Goal: Obtain resource: Obtain resource

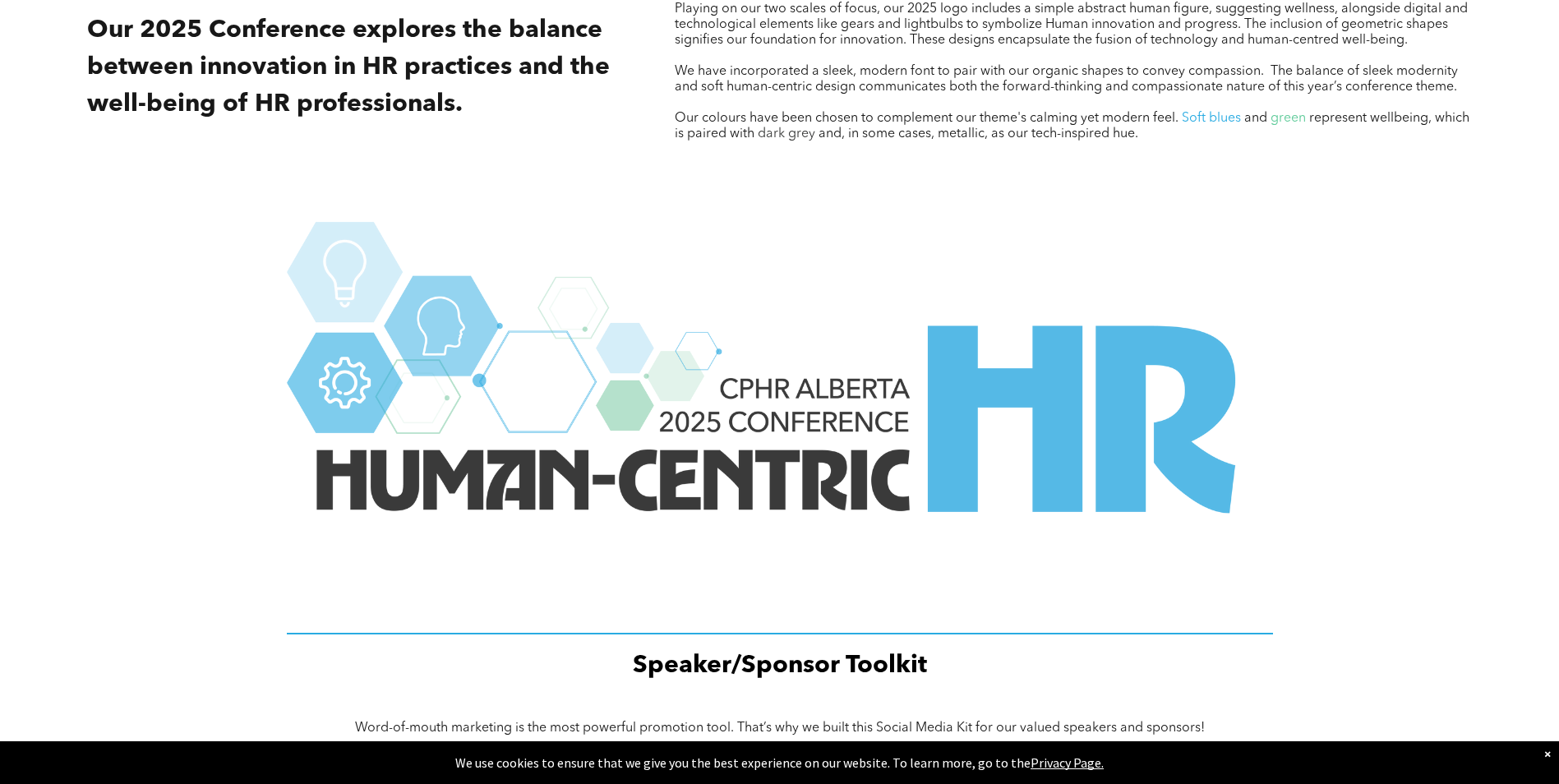
scroll to position [2173, 0]
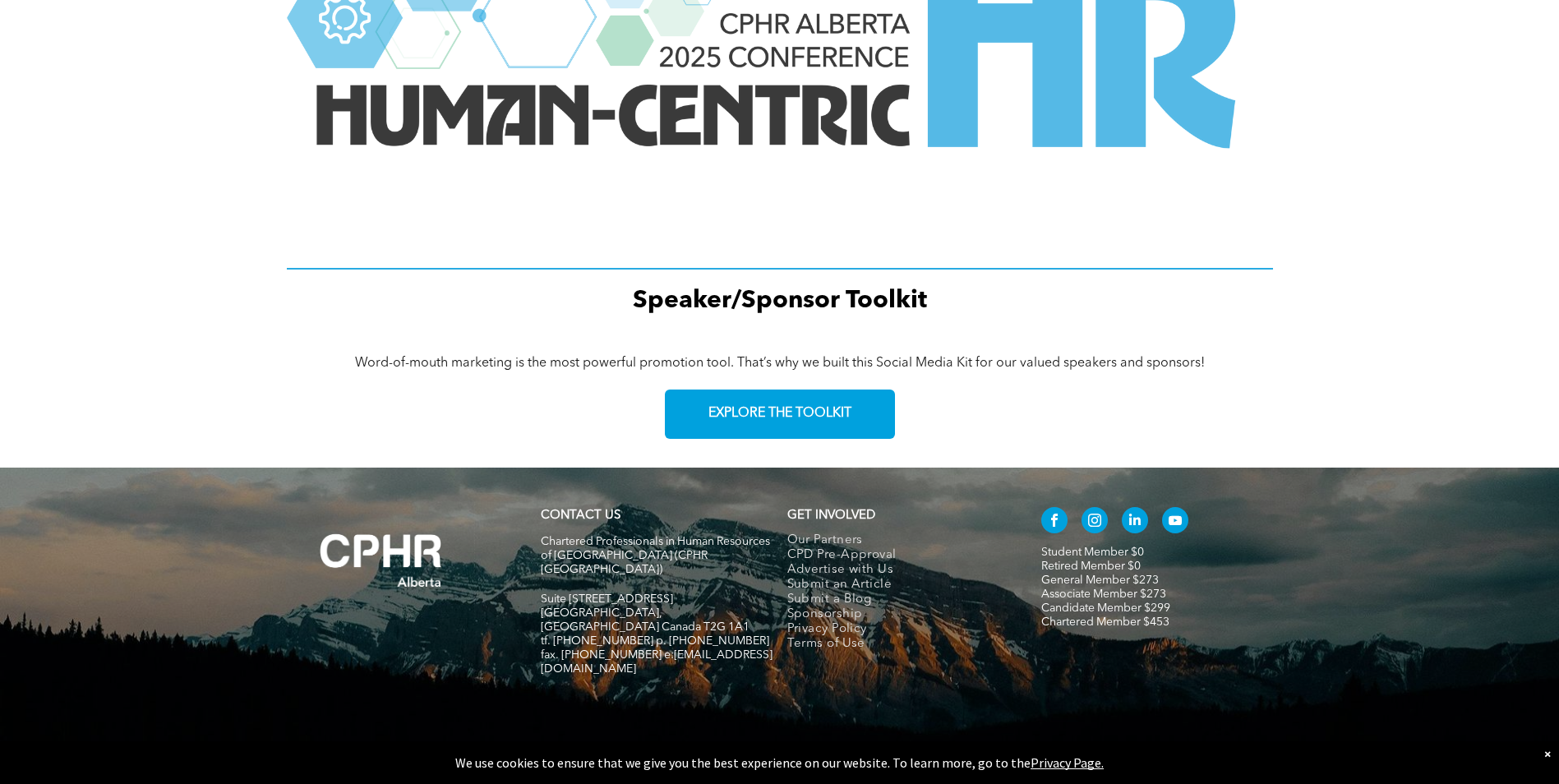
click at [1426, 155] on div "Speaker/Sponsor Toolkit" at bounding box center [779, 90] width 1559 height 490
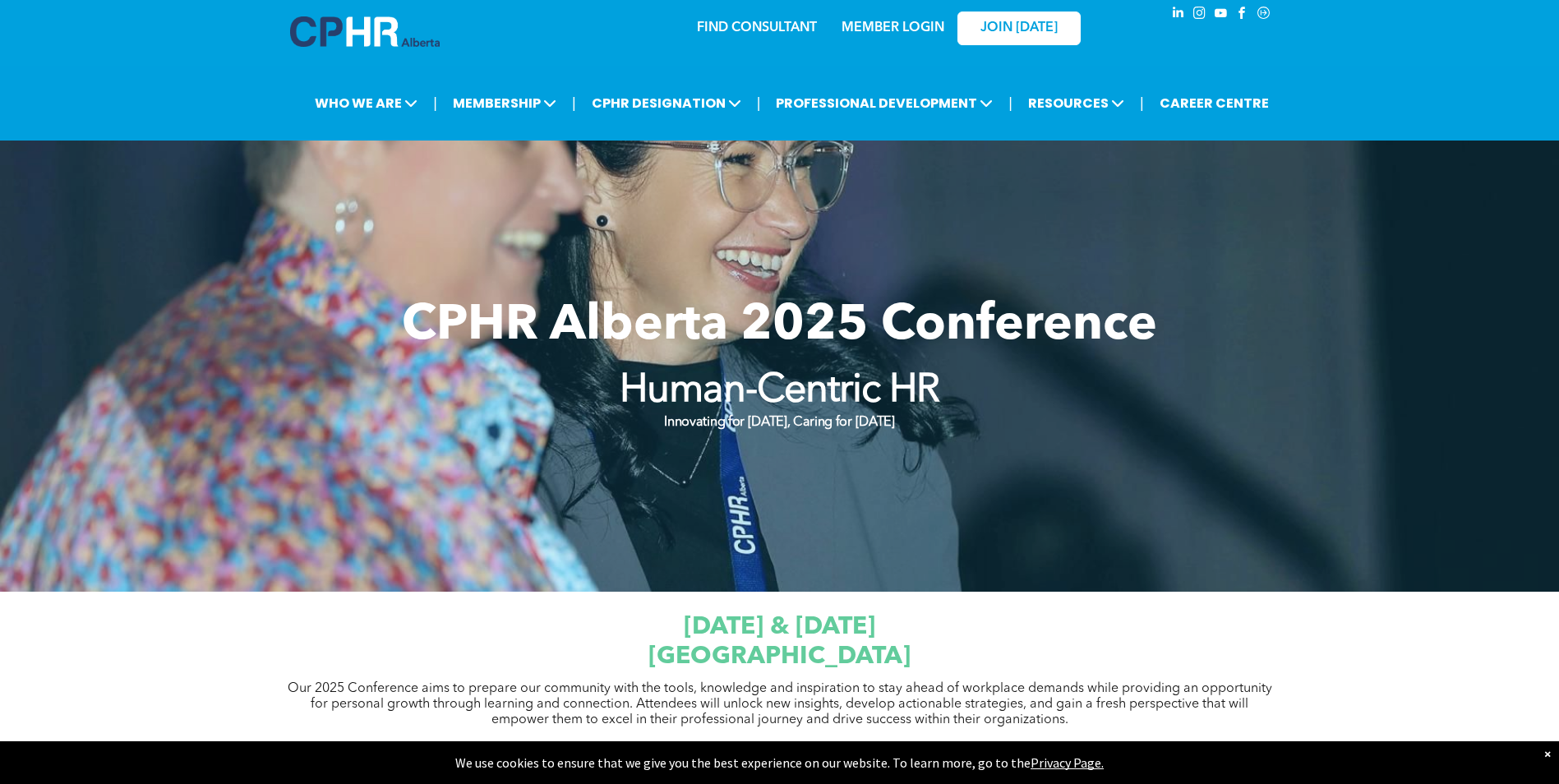
scroll to position [0, 0]
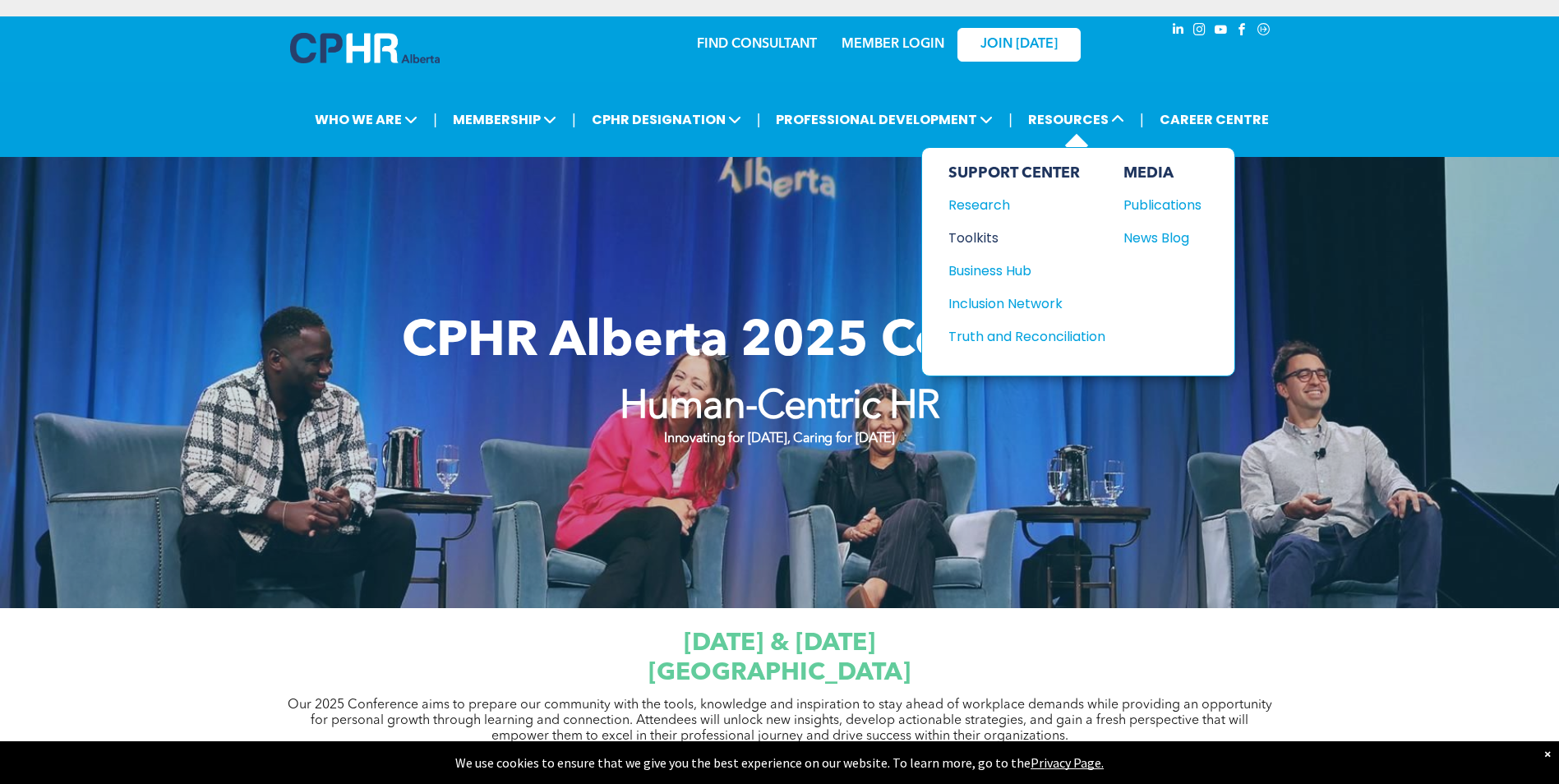
click at [997, 241] on div "Toolkits" at bounding box center [1019, 238] width 141 height 21
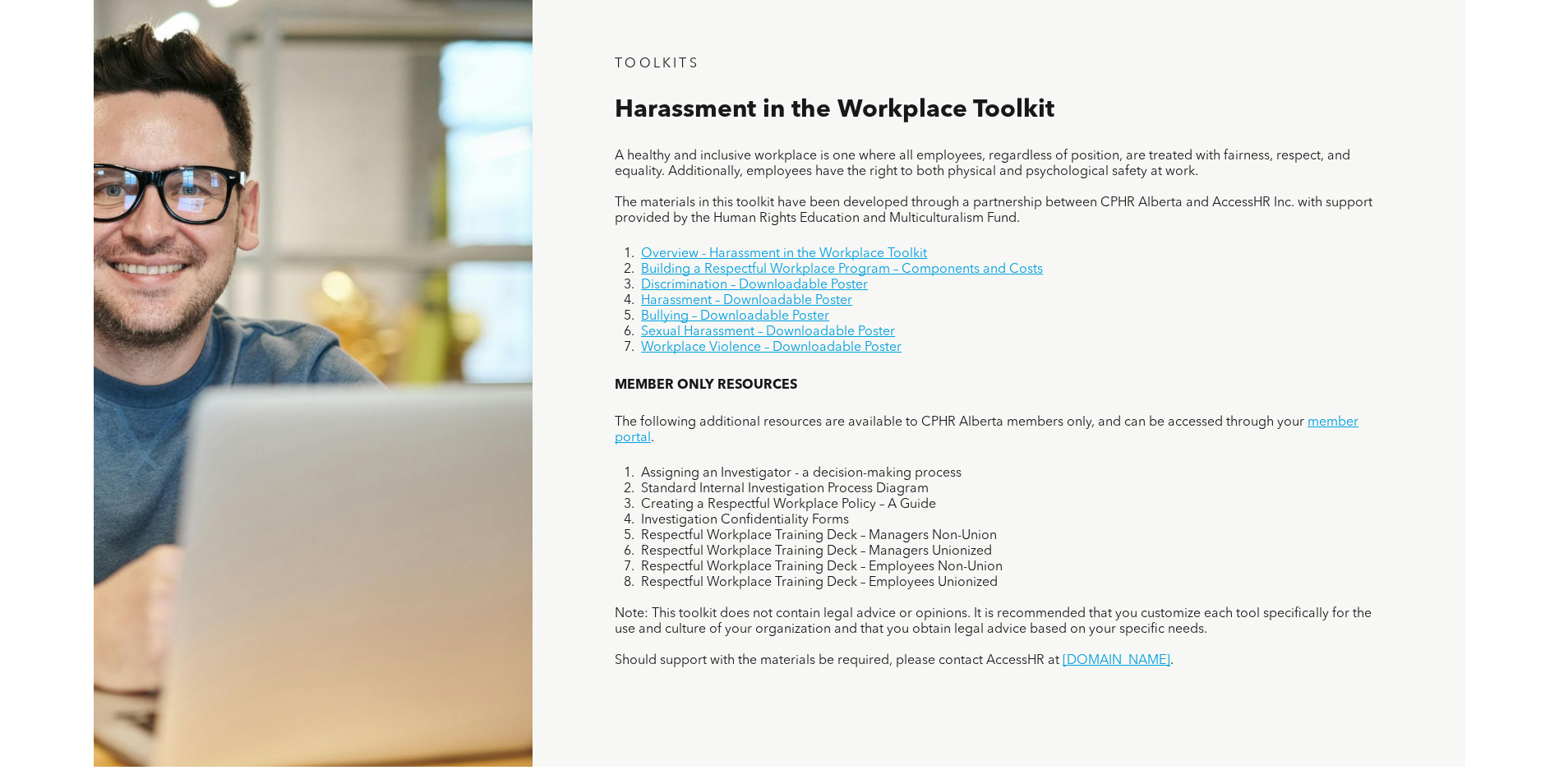
scroll to position [1150, 0]
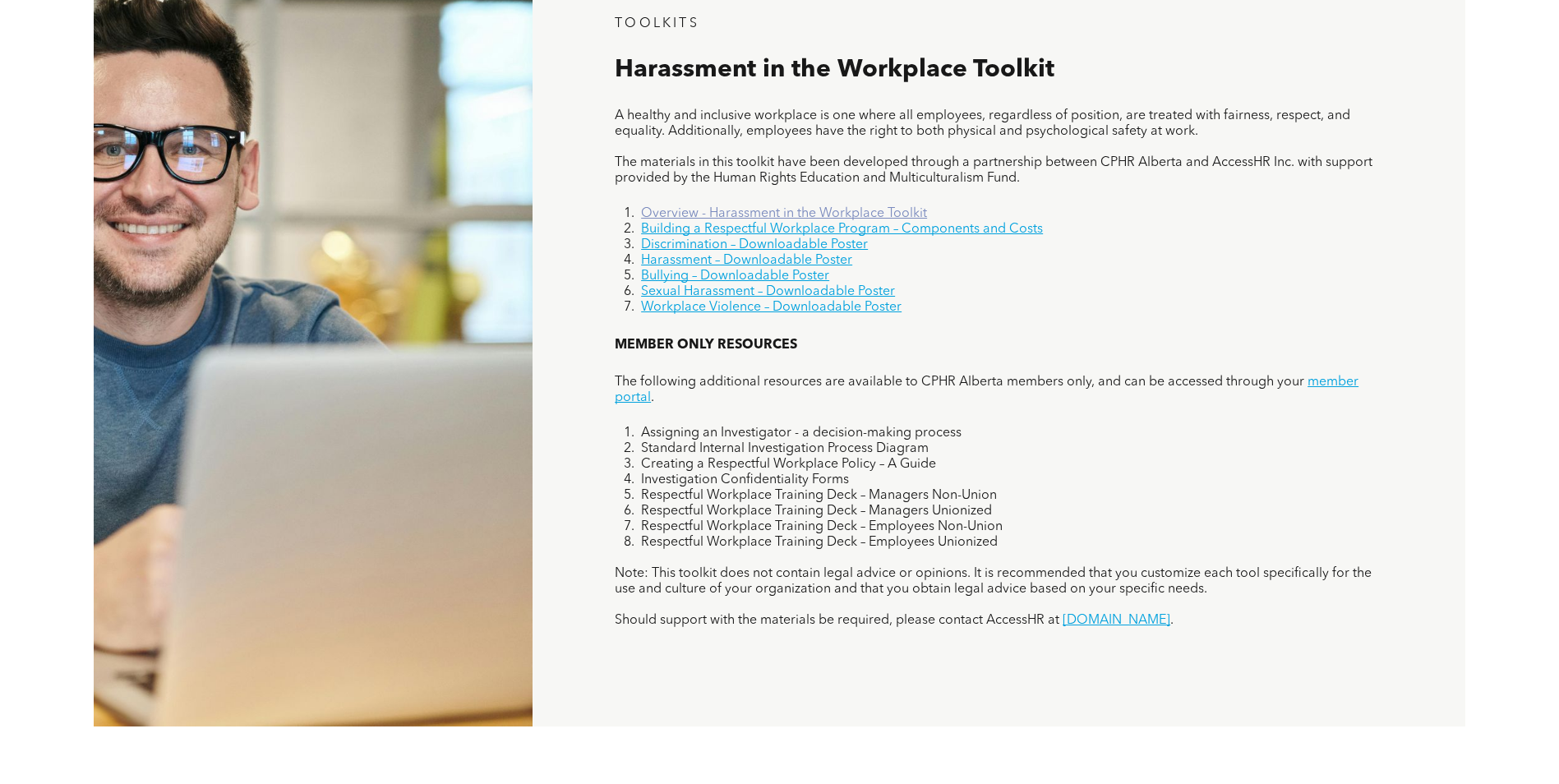
click at [815, 217] on link "Overview - Harassment in the Workplace Toolkit" at bounding box center [784, 213] width 286 height 13
click at [669, 226] on link "Building a Respectful Workplace Program – Components and Costs" at bounding box center [842, 229] width 402 height 13
click at [665, 244] on link "Discrimination – Downloadable Poster" at bounding box center [754, 244] width 227 height 13
click at [692, 261] on link "Harassment – Downloadable Poster" at bounding box center [747, 260] width 211 height 13
click at [710, 277] on link "Bullying – Downloadable Poster" at bounding box center [735, 276] width 188 height 13
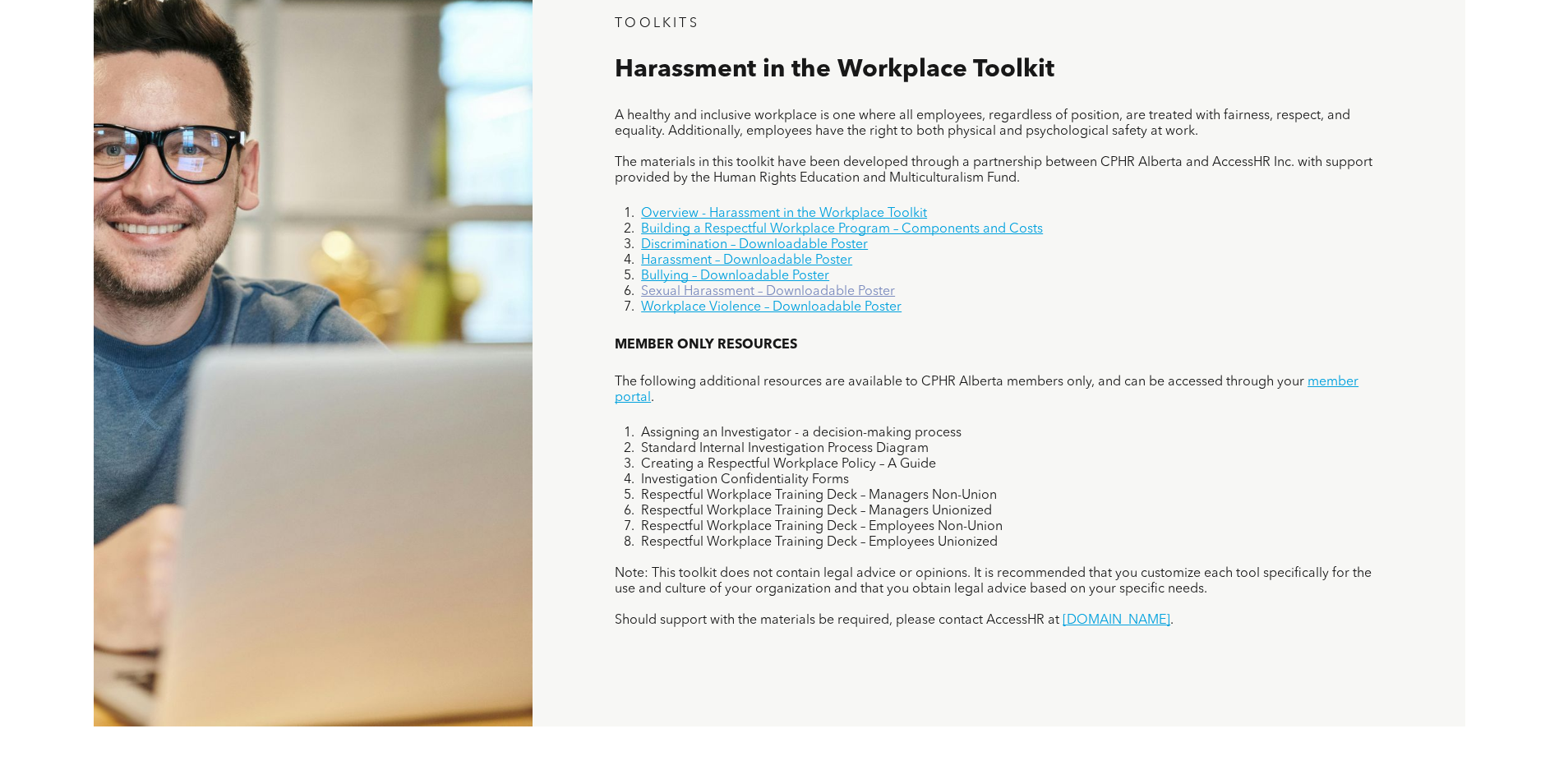
click at [691, 294] on link "Sexual Harassment – Downloadable Poster" at bounding box center [768, 291] width 254 height 13
click at [693, 304] on link "Workplace Violence – Downloadable Poster" at bounding box center [771, 306] width 260 height 13
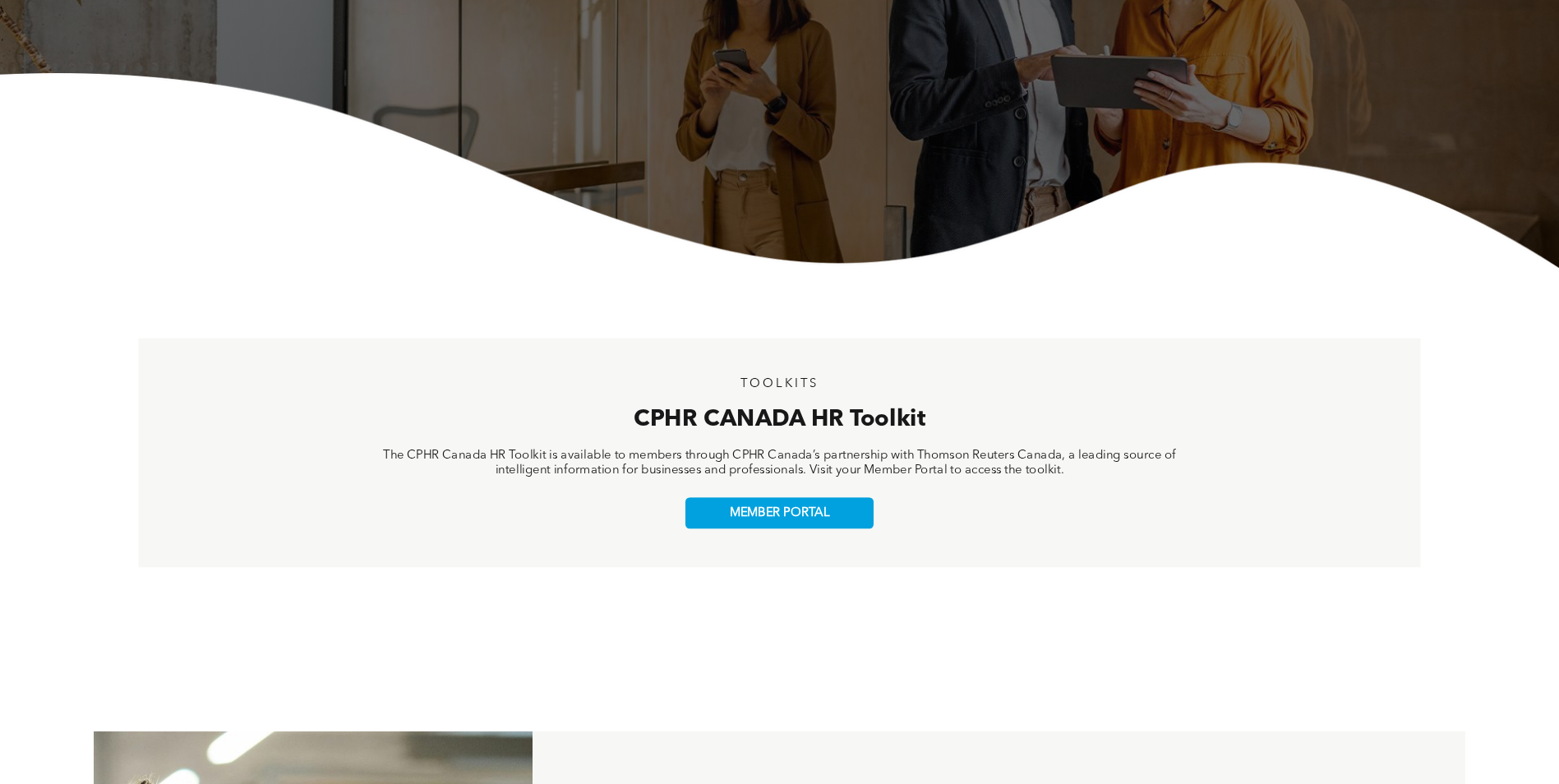
scroll to position [0, 0]
